Goal: Task Accomplishment & Management: Complete application form

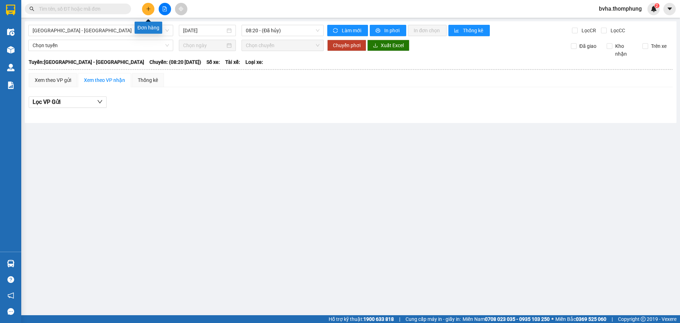
click at [147, 10] on icon "plus" at bounding box center [148, 8] width 5 height 5
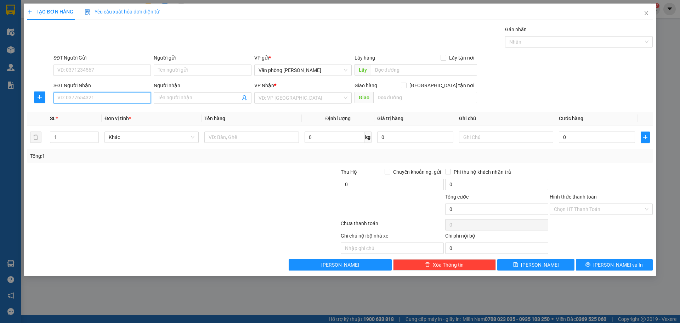
click at [99, 100] on input "SĐT Người Nhận" at bounding box center [102, 97] width 97 height 11
click at [95, 112] on div "0705226199 - thy" at bounding box center [102, 112] width 89 height 8
type input "0705226199"
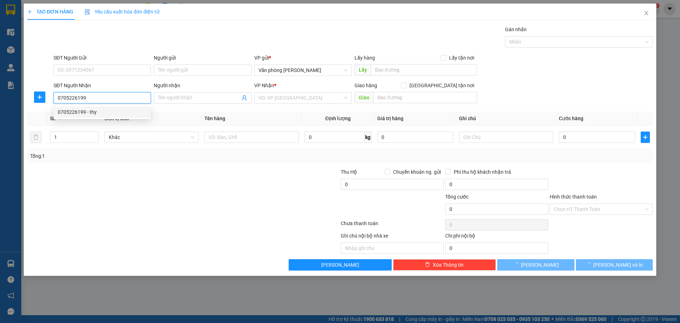
type input "thy"
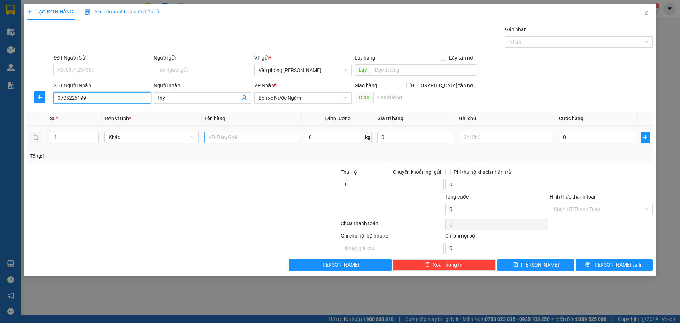
type input "0705226199"
click at [215, 138] on input "text" at bounding box center [251, 136] width 94 height 11
type input "thùng xốp"
click at [553, 266] on button "[PERSON_NAME]" at bounding box center [536, 264] width 77 height 11
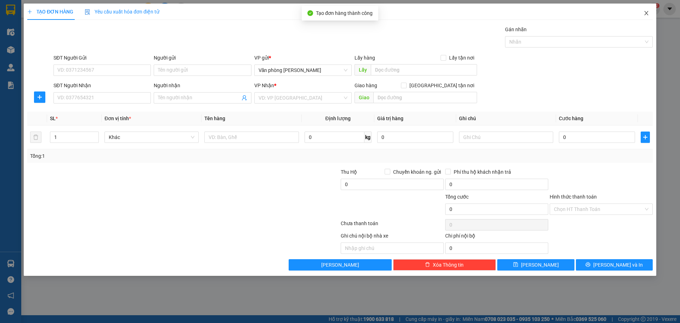
click at [647, 12] on icon "close" at bounding box center [647, 13] width 6 height 6
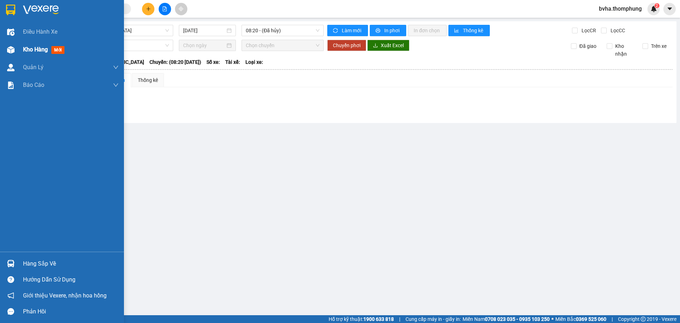
click at [28, 50] on span "Kho hàng" at bounding box center [35, 49] width 25 height 7
